Goal: Task Accomplishment & Management: Use online tool/utility

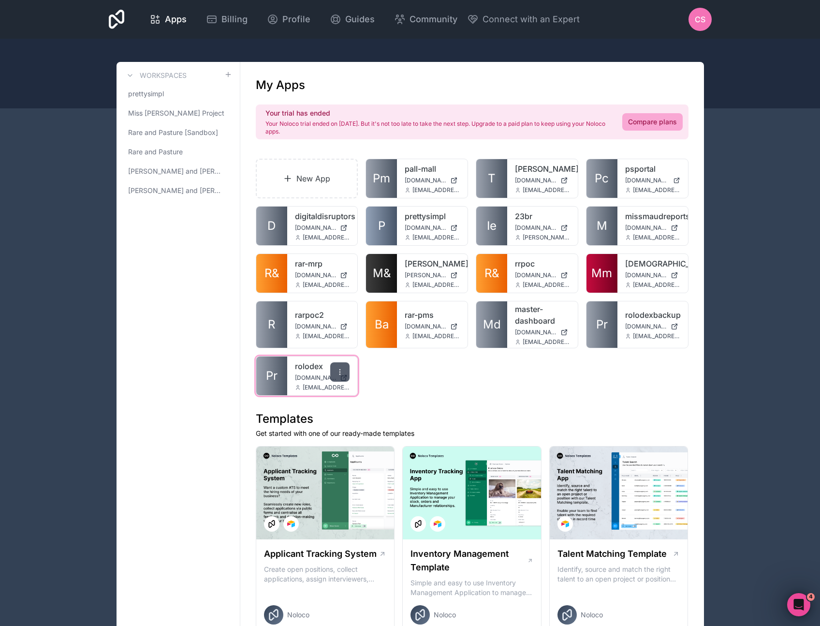
click at [339, 372] on icon at bounding box center [340, 372] width 8 height 8
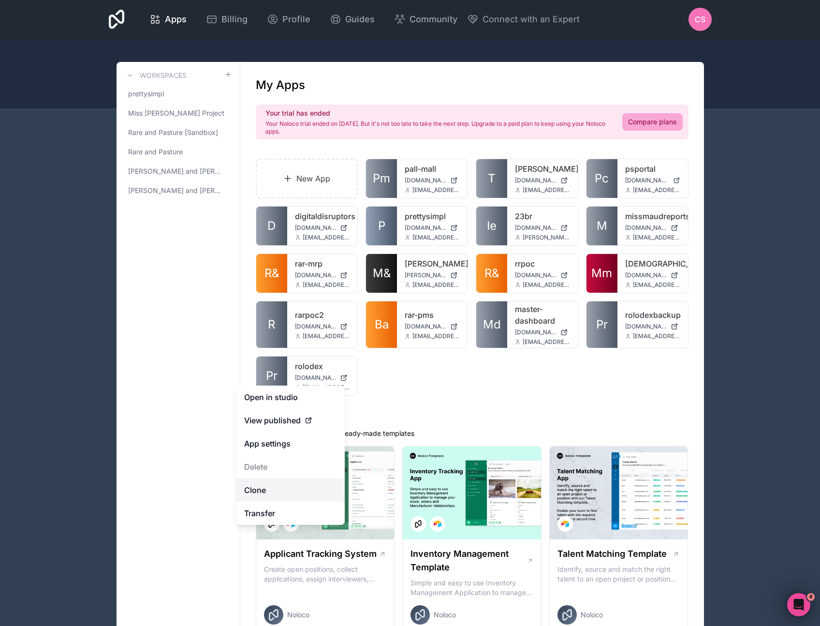
click at [261, 489] on link "Clone" at bounding box center [290, 489] width 108 height 23
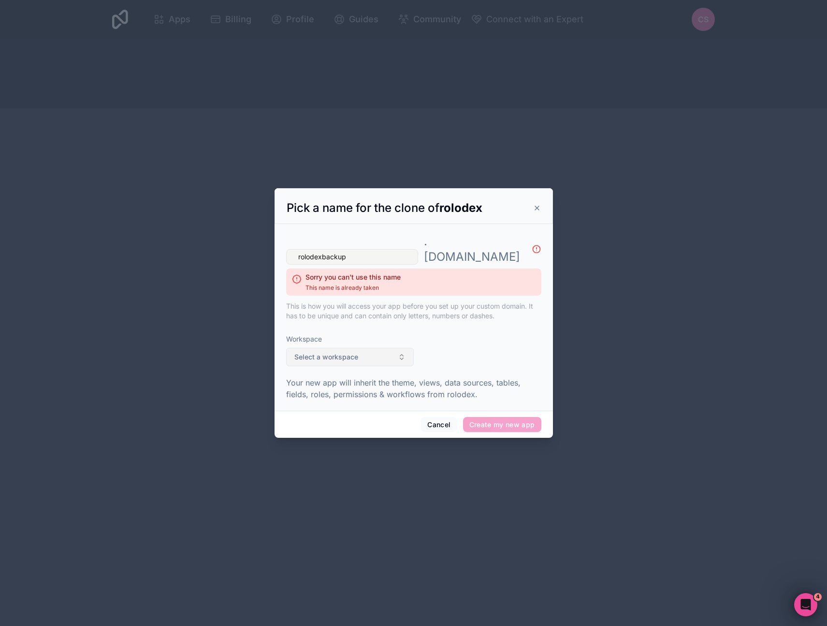
click at [312, 353] on span "Select a workspace" at bounding box center [326, 357] width 64 height 10
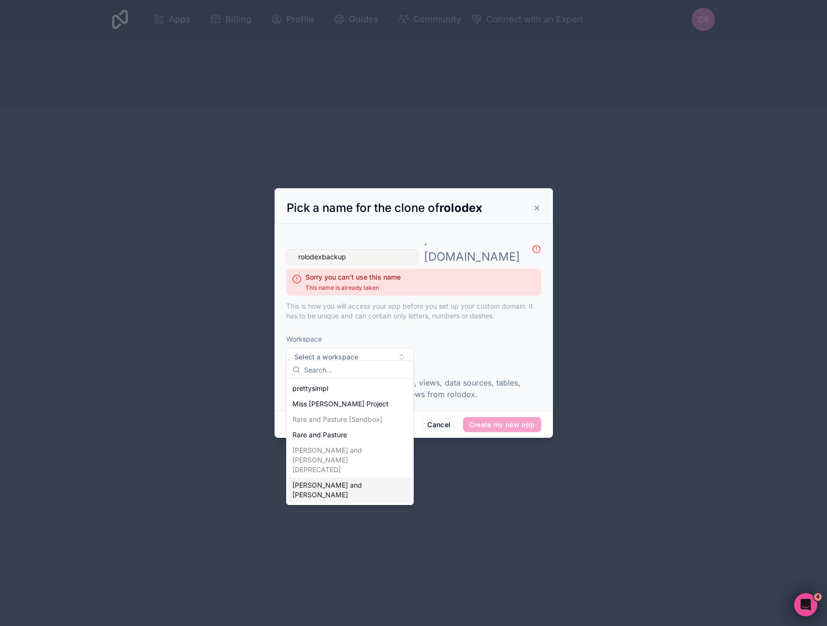
click at [329, 477] on div "[PERSON_NAME] and [PERSON_NAME]" at bounding box center [350, 489] width 123 height 25
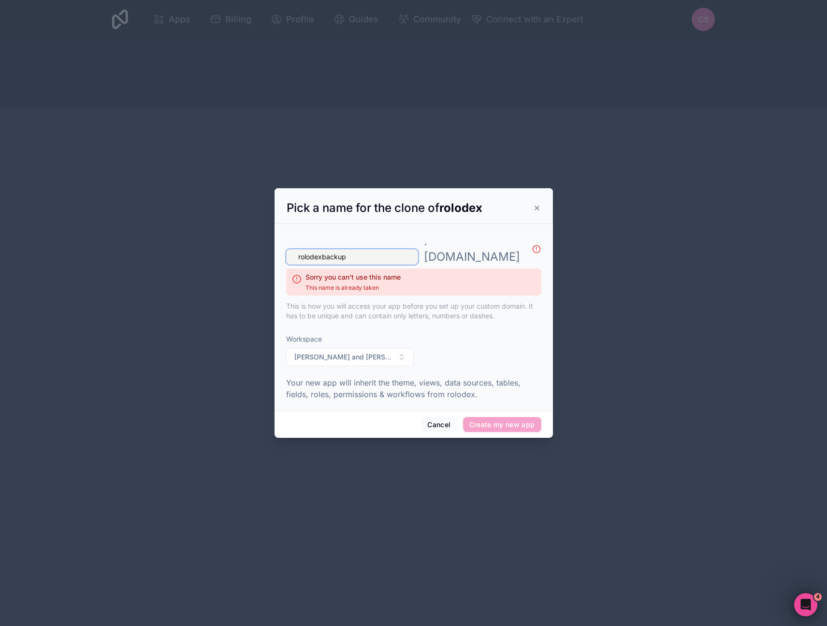
click at [346, 249] on input "rolodexbackup" at bounding box center [352, 256] width 132 height 15
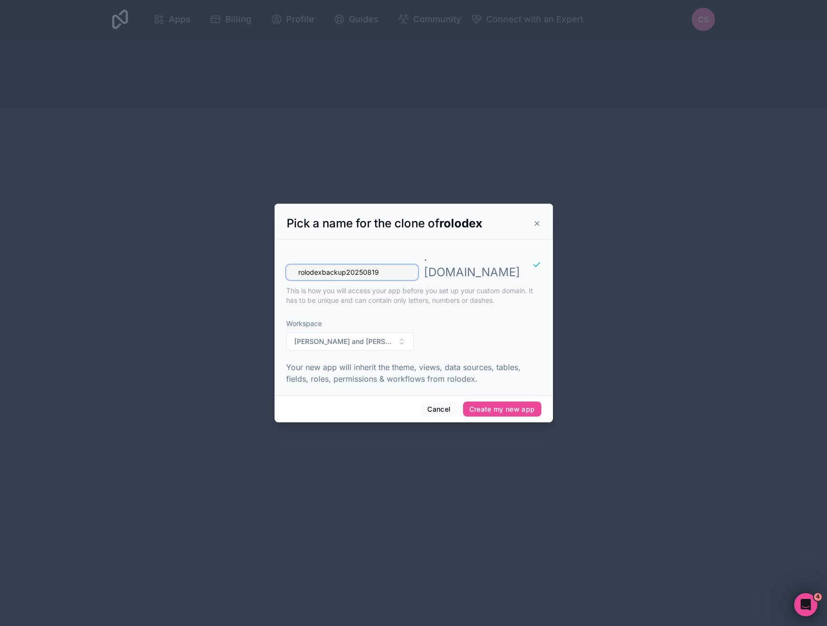
type input "rolodexbackup20250819"
click at [494, 327] on div "Workspace [PERSON_NAME] and [PERSON_NAME]" at bounding box center [413, 334] width 255 height 47
click at [536, 227] on icon at bounding box center [537, 224] width 8 height 8
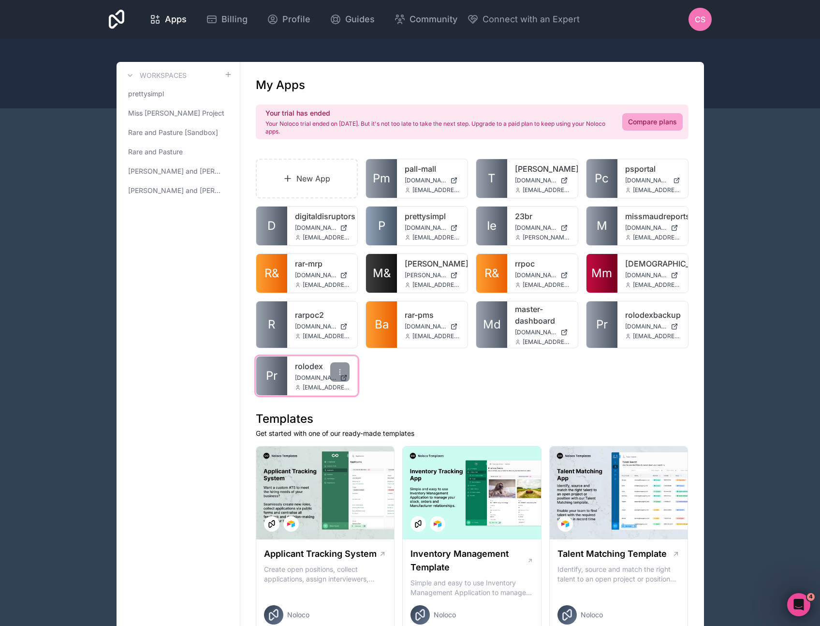
click at [299, 378] on span "[DOMAIN_NAME]" at bounding box center [316, 378] width 42 height 8
